Goal: Entertainment & Leisure: Consume media (video, audio)

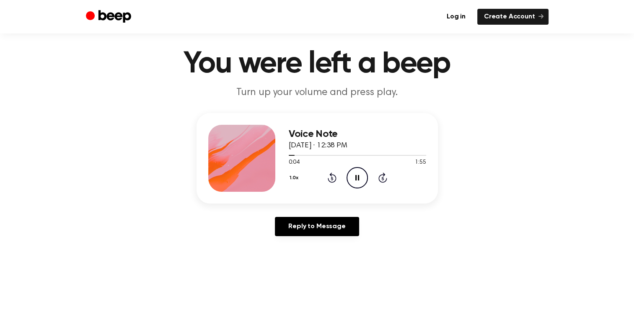
click at [338, 168] on div "1.0x Rewind 5 seconds Pause Audio Skip 5 seconds" at bounding box center [357, 177] width 137 height 21
click at [330, 178] on icon "Rewind 5 seconds" at bounding box center [331, 177] width 9 height 11
click at [295, 175] on button "1.0x" at bounding box center [295, 178] width 13 height 14
click at [316, 270] on li "2.0x" at bounding box center [305, 274] width 32 height 15
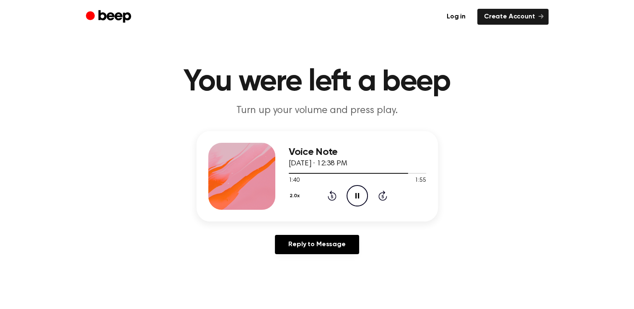
click at [296, 194] on button "2.0x" at bounding box center [296, 196] width 14 height 14
click at [307, 229] on span "0.8x" at bounding box center [302, 229] width 10 height 9
click at [297, 191] on button "0.8x" at bounding box center [296, 196] width 15 height 14
click at [306, 243] on span "1.0x" at bounding box center [302, 246] width 10 height 9
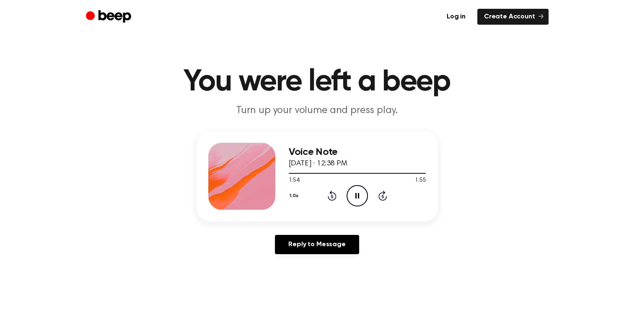
click at [359, 196] on icon "Pause Audio" at bounding box center [356, 195] width 21 height 21
